Goal: Task Accomplishment & Management: Use online tool/utility

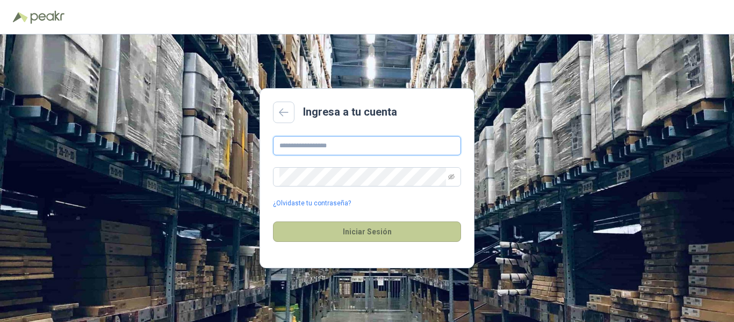
type input "**********"
click at [360, 230] on button "Iniciar Sesión" at bounding box center [367, 231] width 188 height 20
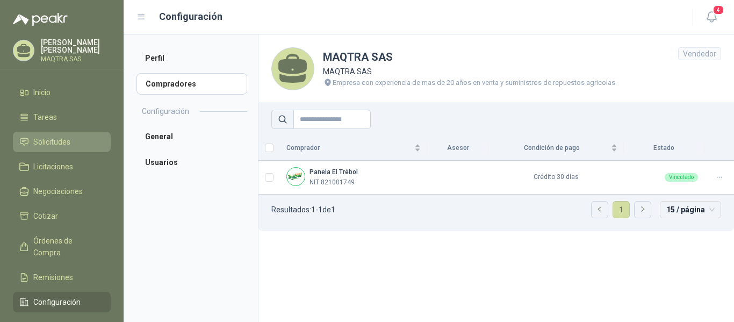
click at [56, 143] on span "Solicitudes" at bounding box center [51, 142] width 37 height 12
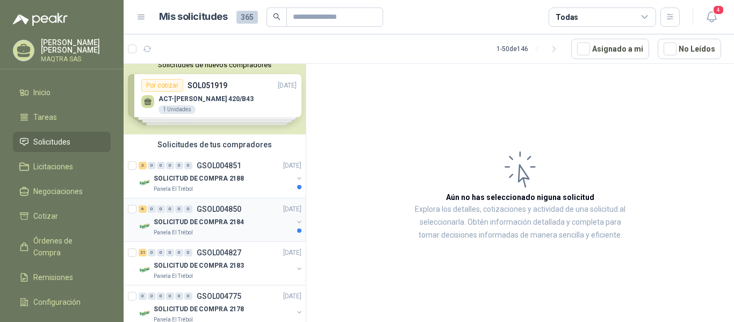
scroll to position [54, 0]
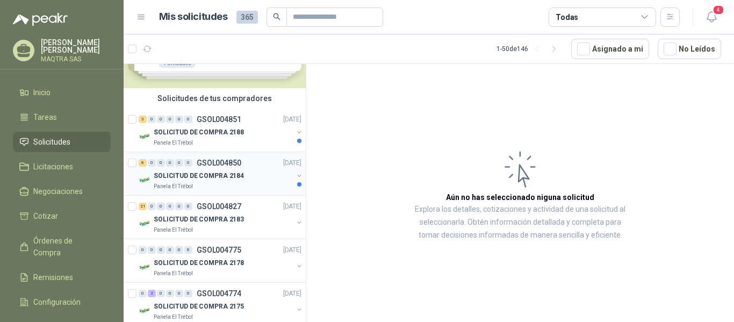
click at [231, 182] on div "SOLICITUD DE COMPRA 2184" at bounding box center [223, 175] width 139 height 13
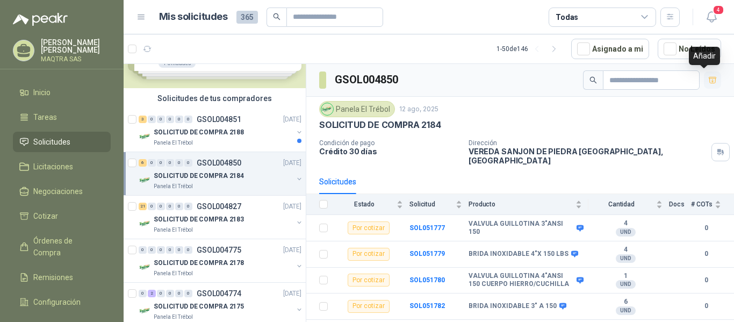
click at [708, 81] on icon "button" at bounding box center [712, 80] width 8 height 6
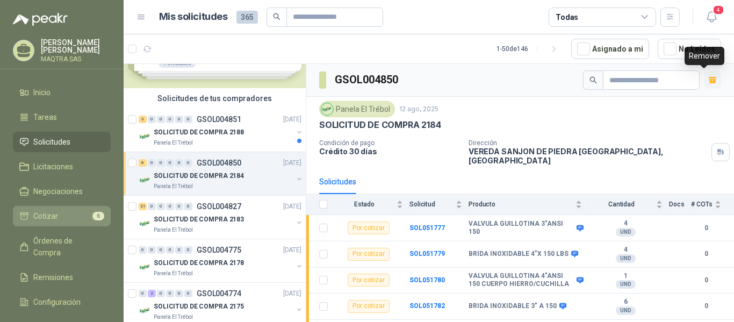
click at [53, 213] on span "Cotizar" at bounding box center [45, 216] width 25 height 12
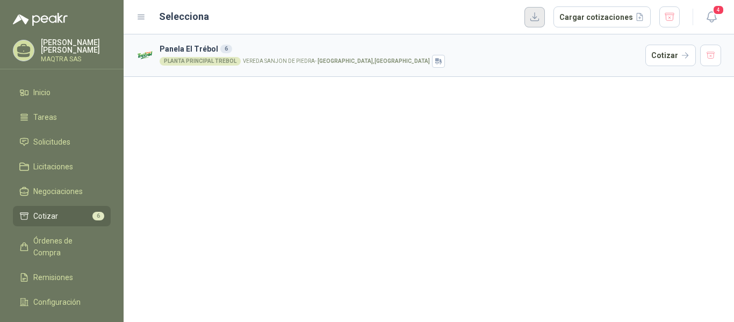
click at [538, 19] on button "button" at bounding box center [534, 17] width 20 height 20
click at [672, 19] on button "button" at bounding box center [669, 16] width 20 height 21
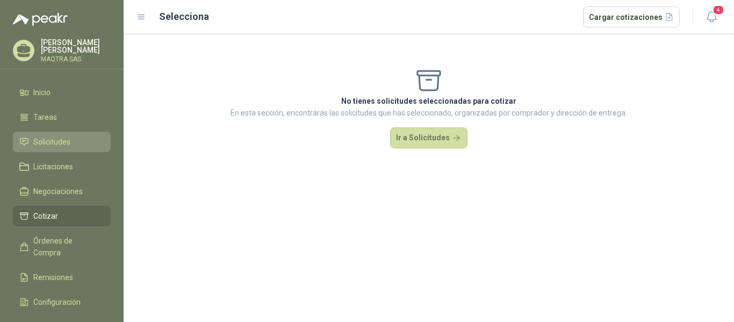
click at [66, 138] on span "Solicitudes" at bounding box center [51, 142] width 37 height 12
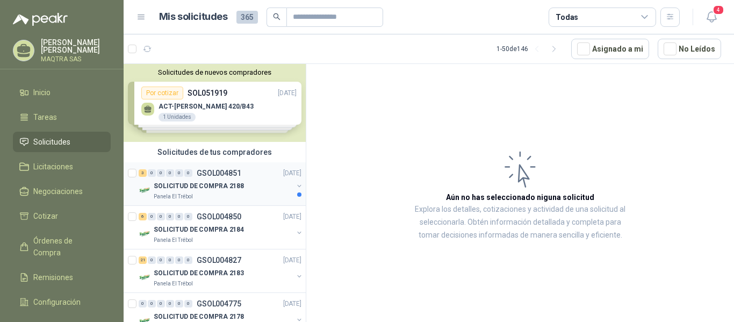
click at [223, 182] on p "SOLICITUD DE COMPRA 2188" at bounding box center [199, 186] width 90 height 10
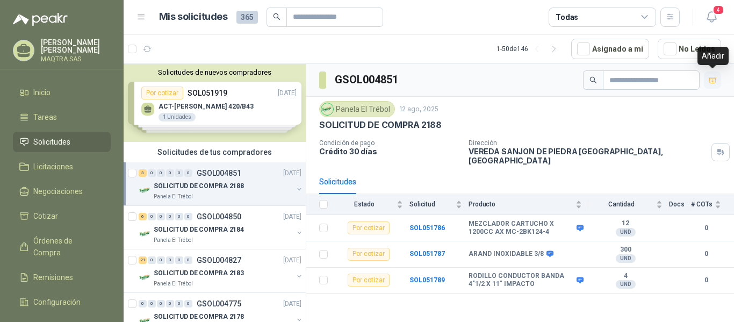
click at [712, 76] on icon "button" at bounding box center [712, 80] width 9 height 9
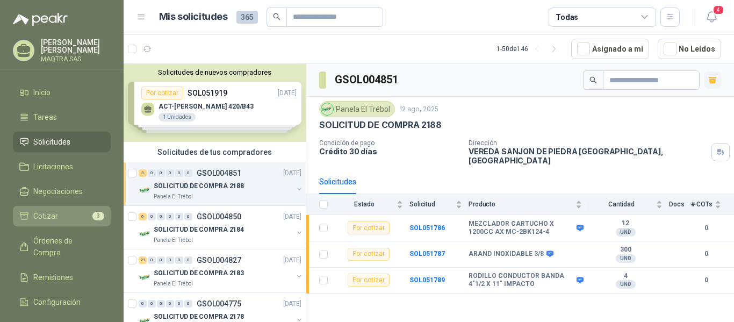
click at [56, 209] on link "Cotizar 3" at bounding box center [62, 216] width 98 height 20
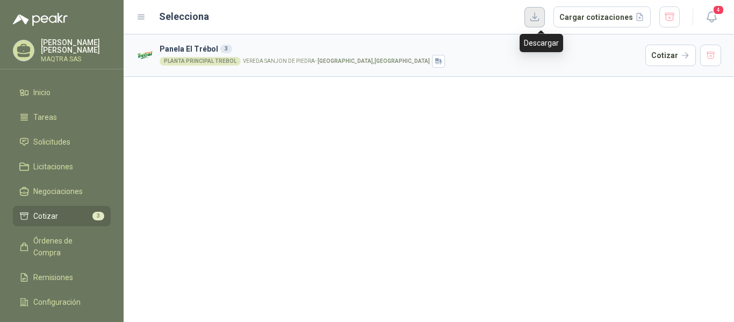
click at [539, 21] on button "button" at bounding box center [534, 17] width 20 height 20
click at [27, 47] on icon at bounding box center [23, 48] width 13 height 9
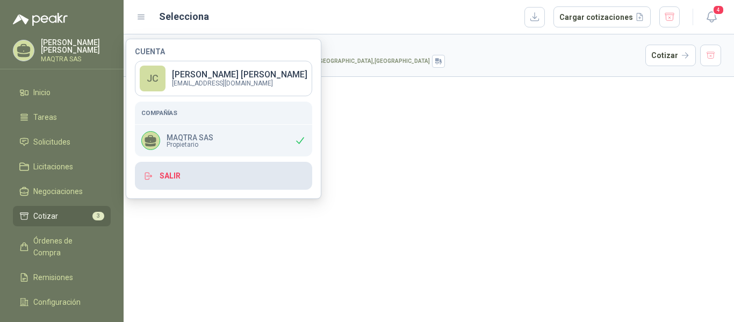
click at [186, 175] on button "Salir" at bounding box center [223, 176] width 177 height 28
